Goal: Task Accomplishment & Management: Manage account settings

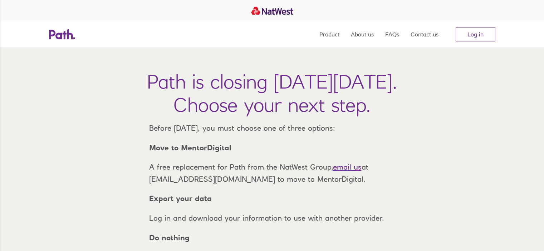
click at [472, 34] on link "Log in" at bounding box center [476, 34] width 40 height 14
click at [469, 28] on link "Log in" at bounding box center [476, 34] width 40 height 14
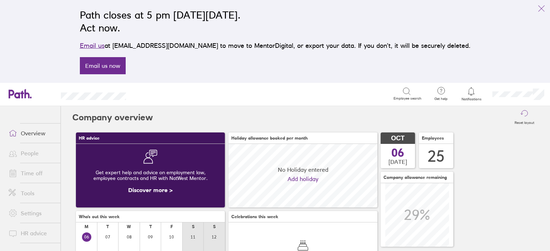
scroll to position [63, 149]
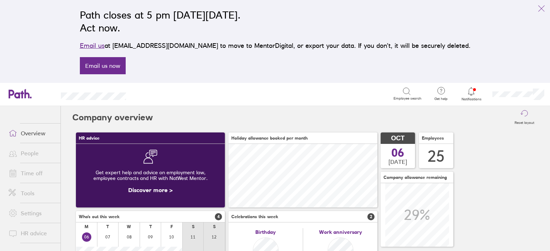
click at [33, 175] on link "Time off" at bounding box center [32, 173] width 58 height 14
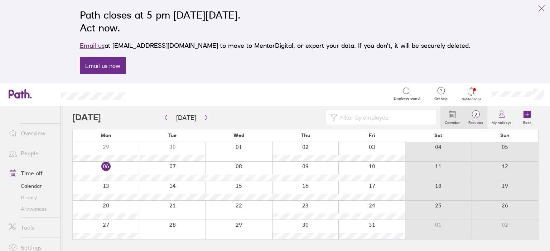
click at [475, 123] on label "Requests" at bounding box center [475, 122] width 23 height 6
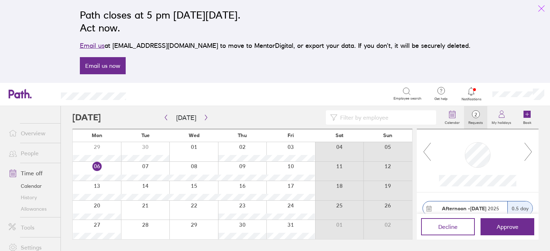
click at [539, 8] on icon "link" at bounding box center [541, 8] width 9 height 9
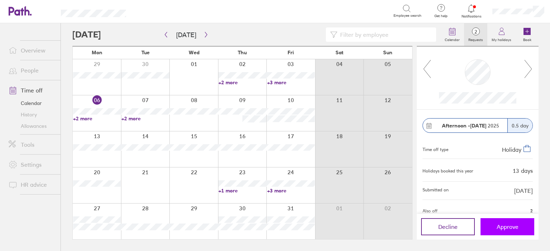
click at [492, 220] on button "Approve" at bounding box center [507, 227] width 54 height 17
